Goal: Check status: Check status

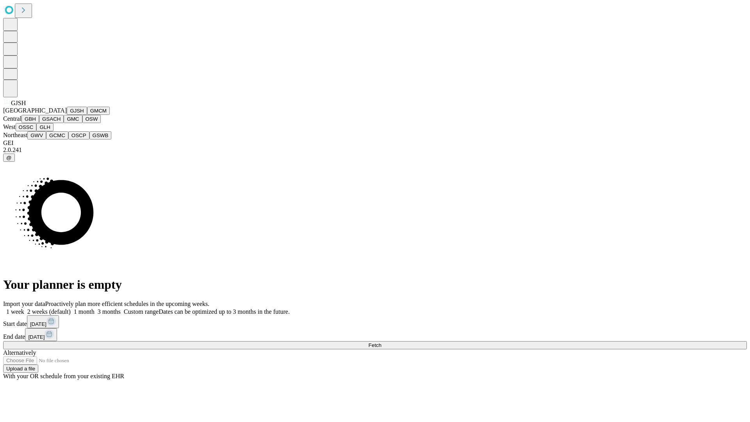
click at [67, 115] on button "GJSH" at bounding box center [77, 111] width 20 height 8
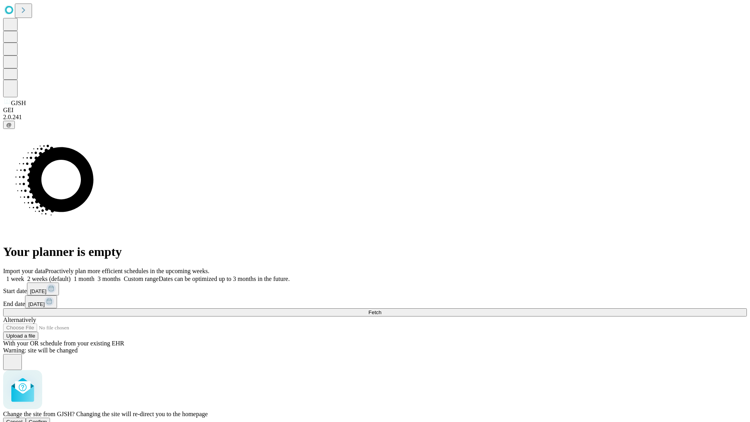
click at [47, 419] on span "Confirm" at bounding box center [38, 422] width 18 height 6
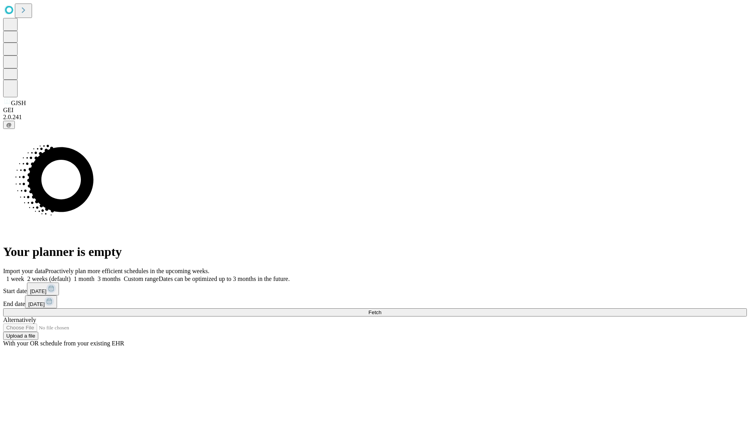
click at [24, 275] on label "1 week" at bounding box center [13, 278] width 21 height 7
click at [381, 309] on span "Fetch" at bounding box center [374, 312] width 13 height 6
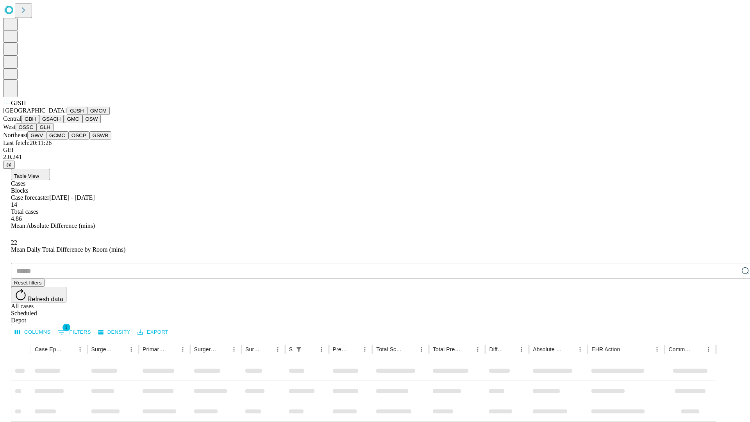
click at [87, 115] on button "GMCM" at bounding box center [98, 111] width 23 height 8
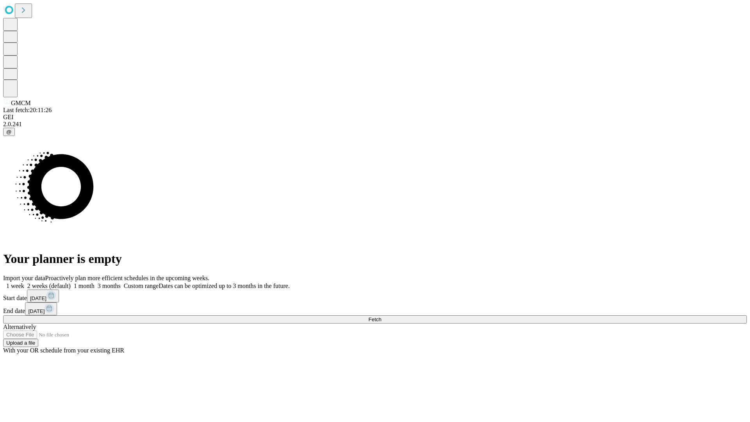
click at [24, 282] on label "1 week" at bounding box center [13, 285] width 21 height 7
click at [381, 316] on span "Fetch" at bounding box center [374, 319] width 13 height 6
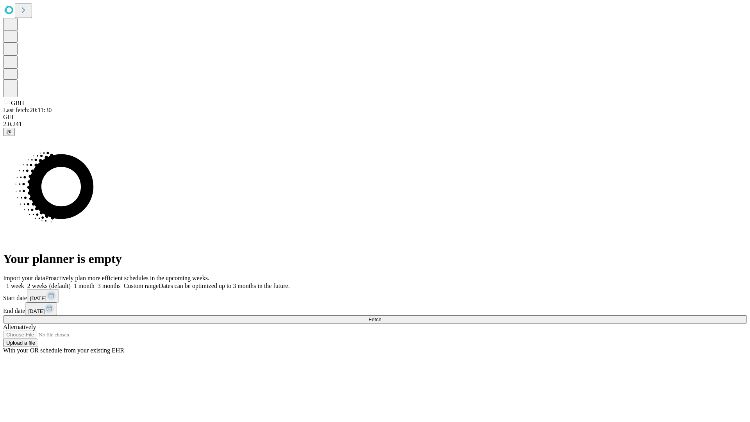
click at [381, 316] on span "Fetch" at bounding box center [374, 319] width 13 height 6
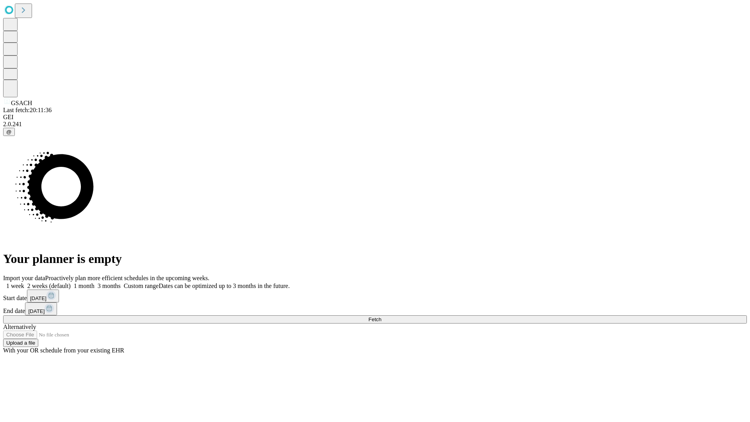
click at [24, 282] on label "1 week" at bounding box center [13, 285] width 21 height 7
click at [381, 316] on span "Fetch" at bounding box center [374, 319] width 13 height 6
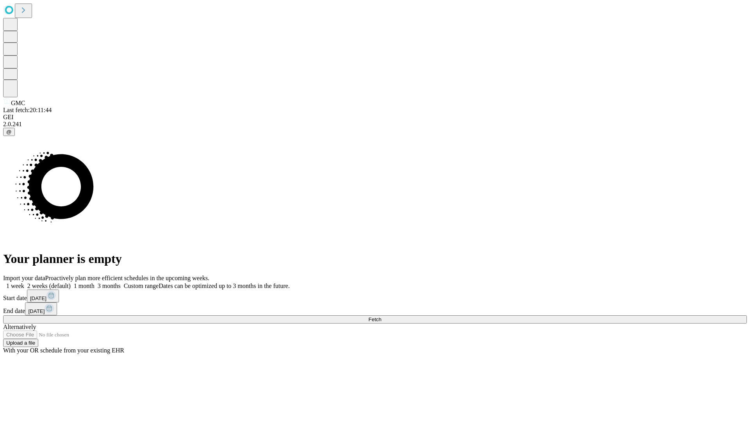
click at [381, 316] on span "Fetch" at bounding box center [374, 319] width 13 height 6
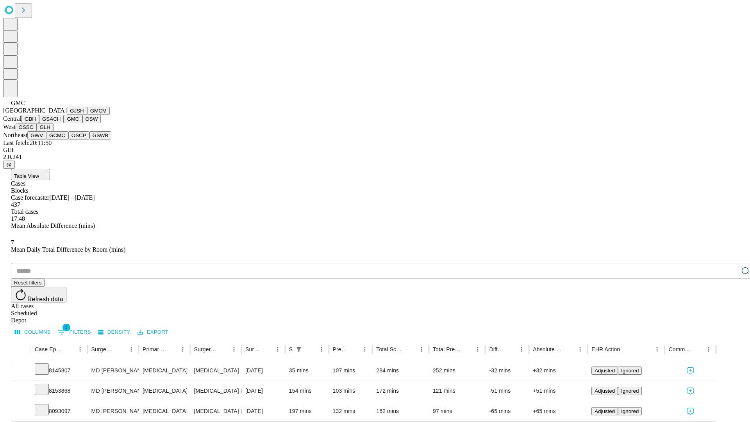
click at [82, 123] on button "OSW" at bounding box center [91, 119] width 19 height 8
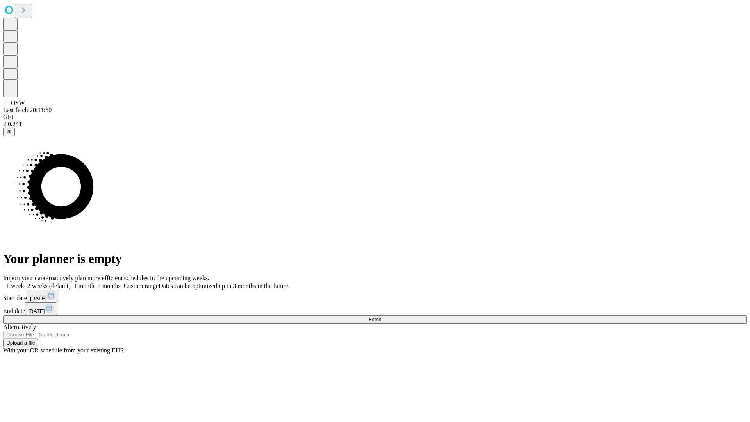
click at [24, 282] on label "1 week" at bounding box center [13, 285] width 21 height 7
click at [381, 316] on span "Fetch" at bounding box center [374, 319] width 13 height 6
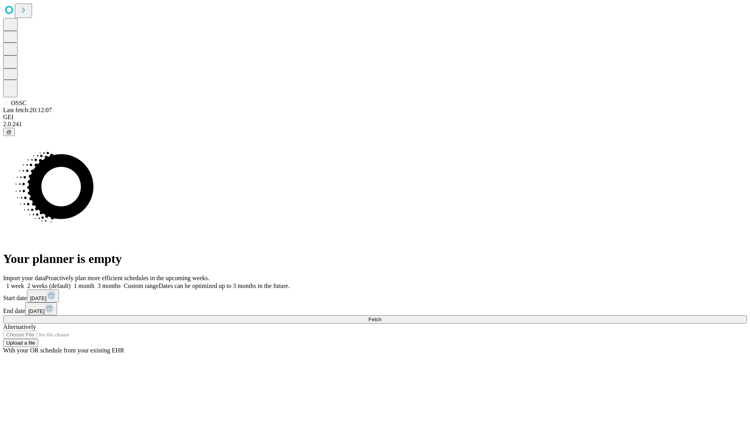
click at [24, 282] on label "1 week" at bounding box center [13, 285] width 21 height 7
click at [381, 316] on span "Fetch" at bounding box center [374, 319] width 13 height 6
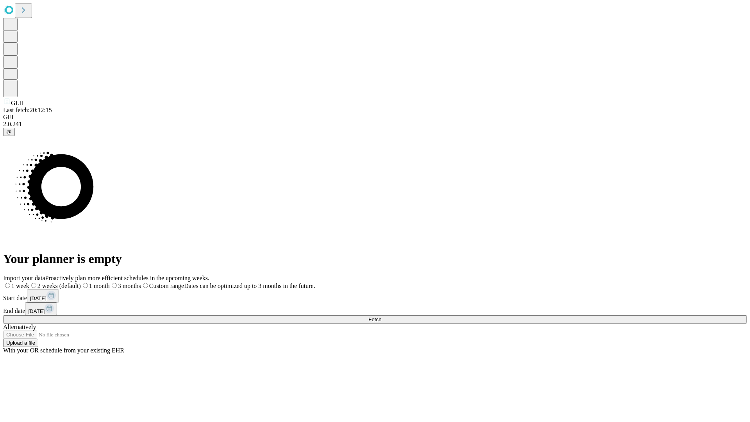
click at [29, 282] on label "1 week" at bounding box center [16, 285] width 26 height 7
click at [381, 316] on span "Fetch" at bounding box center [374, 319] width 13 height 6
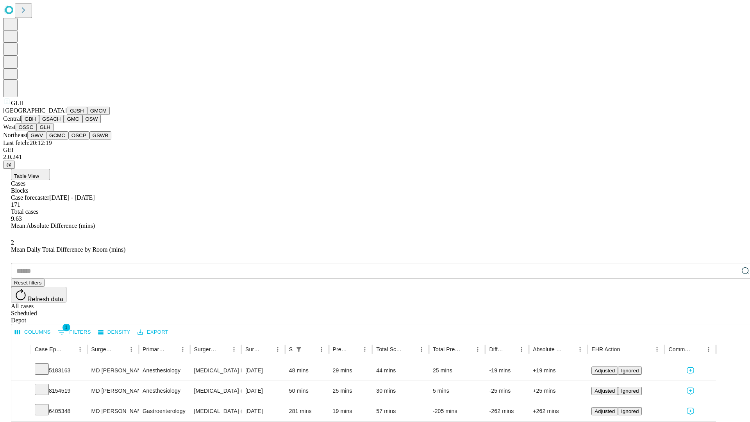
click at [46, 139] on button "GWV" at bounding box center [36, 135] width 19 height 8
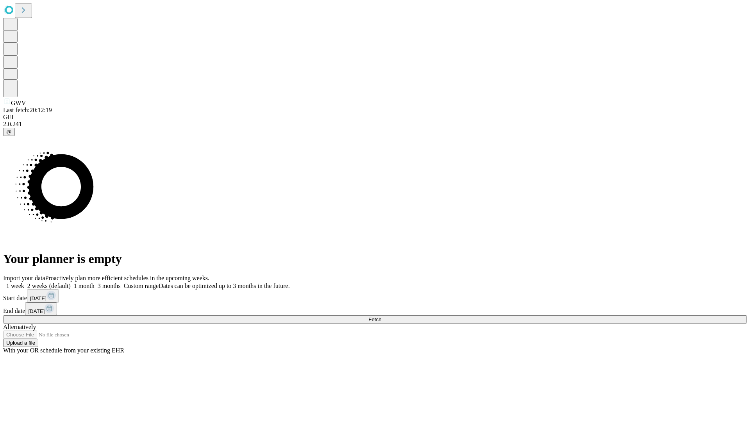
click at [24, 282] on label "1 week" at bounding box center [13, 285] width 21 height 7
click at [381, 316] on span "Fetch" at bounding box center [374, 319] width 13 height 6
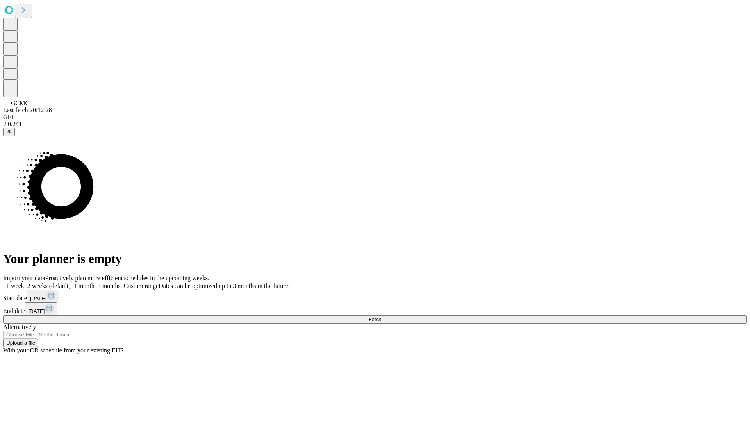
click at [381, 316] on span "Fetch" at bounding box center [374, 319] width 13 height 6
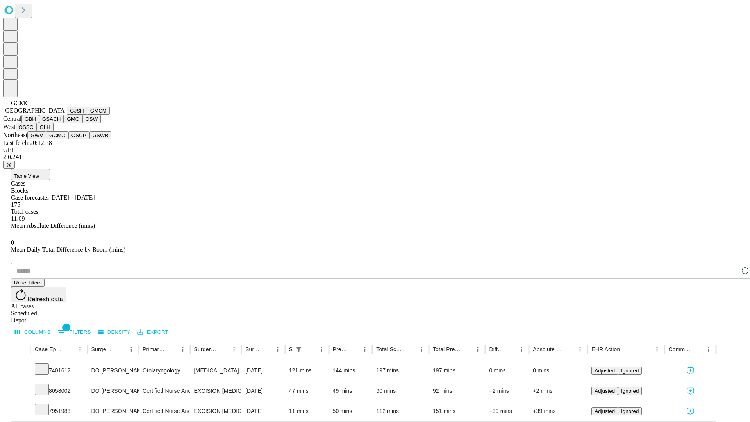
click at [68, 139] on button "OSCP" at bounding box center [78, 135] width 21 height 8
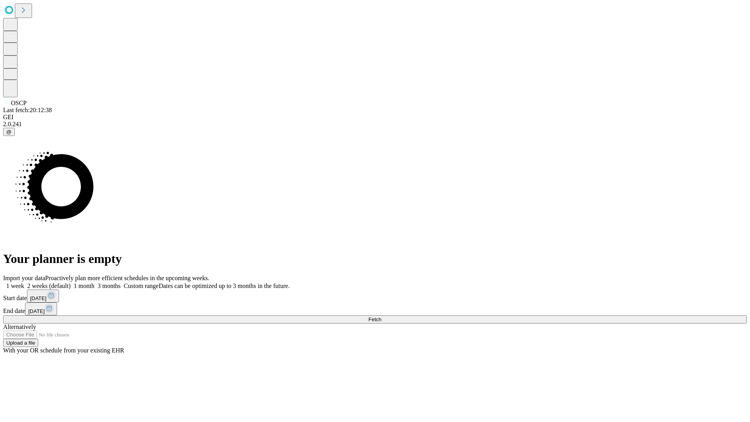
click at [24, 282] on label "1 week" at bounding box center [13, 285] width 21 height 7
click at [381, 316] on span "Fetch" at bounding box center [374, 319] width 13 height 6
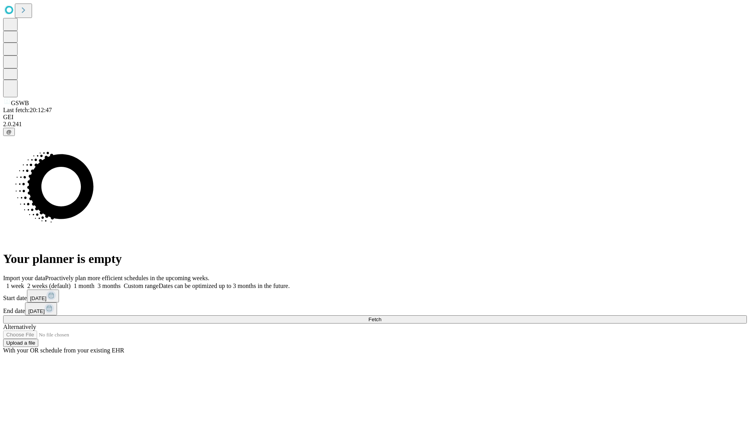
click at [24, 282] on label "1 week" at bounding box center [13, 285] width 21 height 7
click at [381, 316] on span "Fetch" at bounding box center [374, 319] width 13 height 6
